Goal: Task Accomplishment & Management: Use online tool/utility

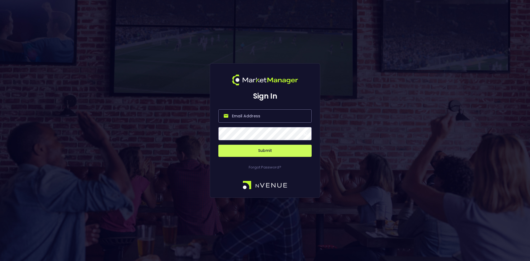
click at [246, 114] on input "email" at bounding box center [264, 115] width 93 height 13
type input "[EMAIL_ADDRESS][DOMAIN_NAME]"
click at [260, 152] on button "Submit" at bounding box center [264, 151] width 93 height 12
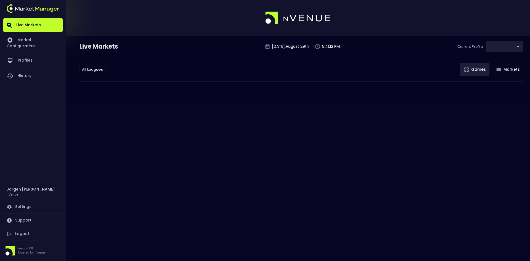
type input "0d810fa5-e353-4d9c-b11d-31f095cae871"
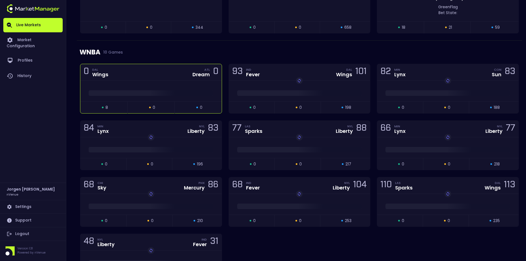
scroll to position [359, 0]
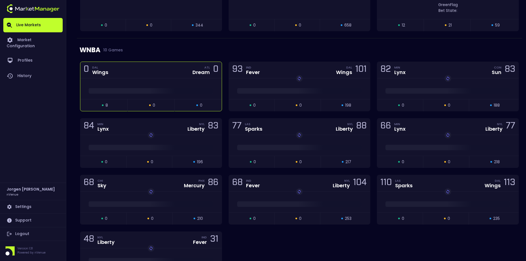
click at [135, 83] on div at bounding box center [150, 88] width 141 height 21
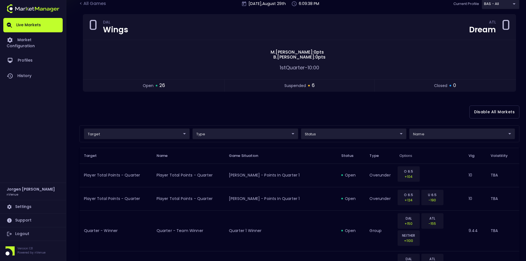
scroll to position [0, 0]
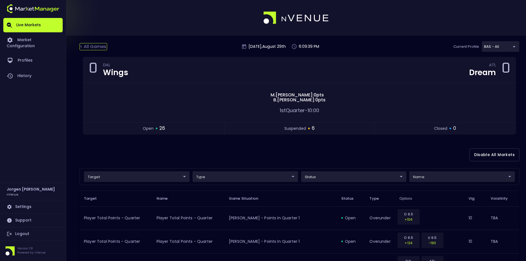
click at [88, 47] on div "< All Games" at bounding box center [94, 46] width 28 height 7
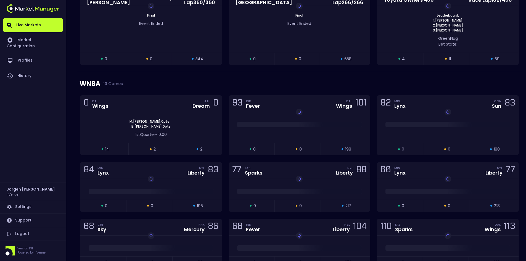
scroll to position [359, 0]
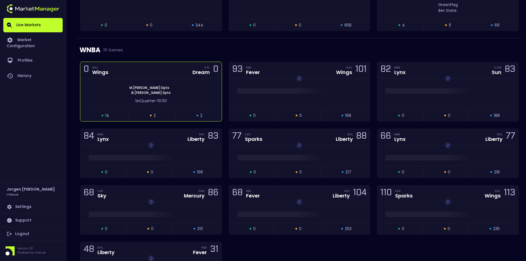
click at [194, 96] on div "1st Quarter - 10:00" at bounding box center [150, 99] width 141 height 9
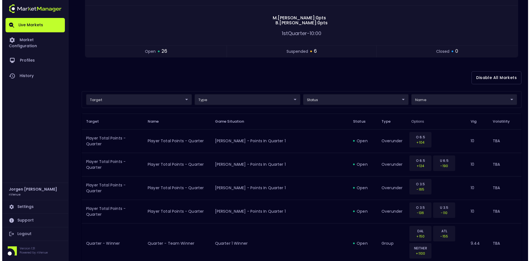
scroll to position [83, 0]
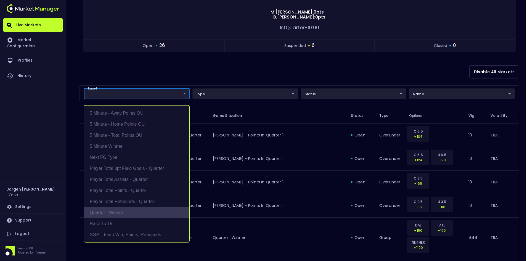
click at [103, 211] on li "Quarter - Winner" at bounding box center [136, 212] width 105 height 11
type input "Quarter - Winner"
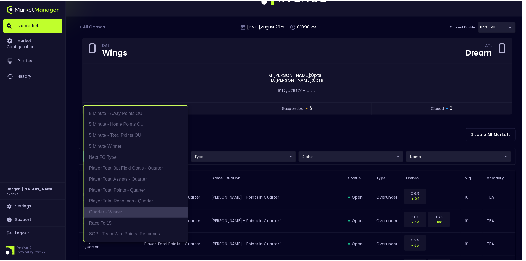
scroll to position [1, 0]
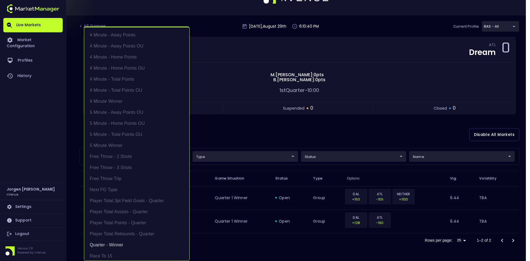
click at [292, 124] on div at bounding box center [265, 130] width 530 height 261
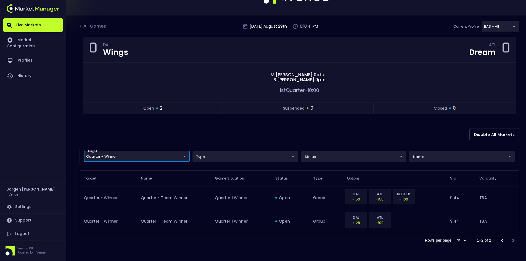
scroll to position [0, 0]
